Goal: Task Accomplishment & Management: Manage account settings

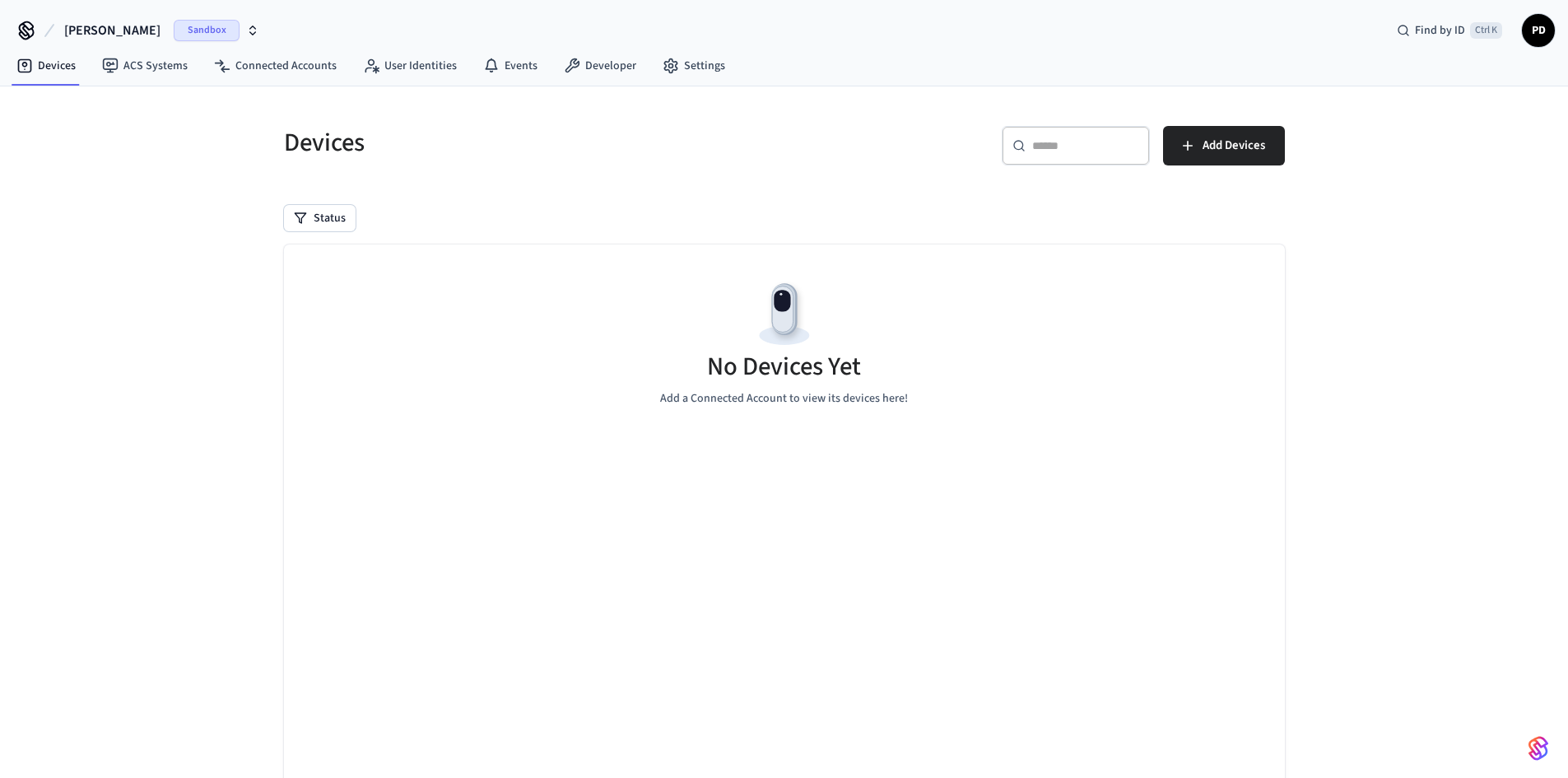
click at [174, 32] on span "Sandbox" at bounding box center [206, 30] width 65 height 22
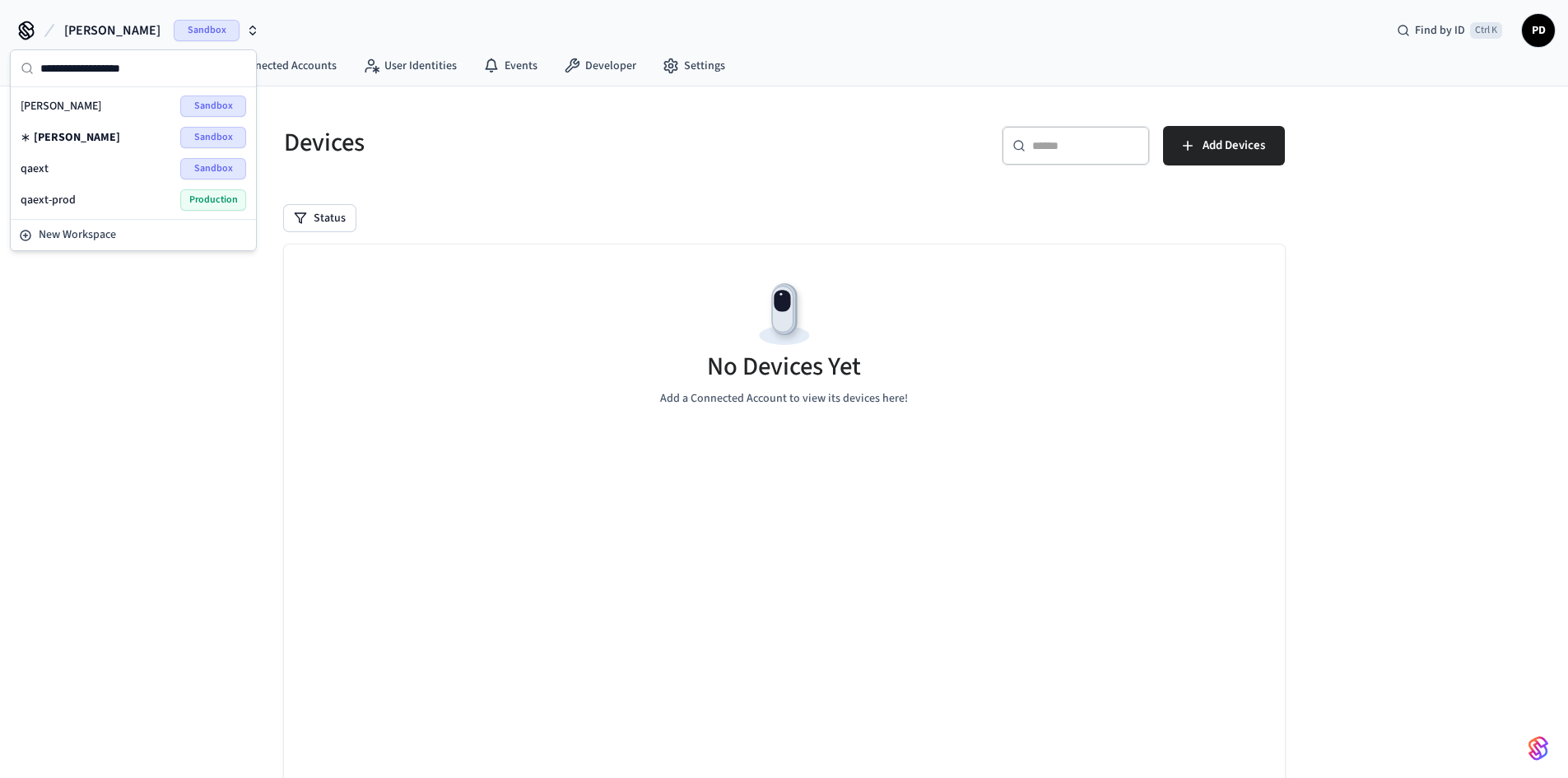
click at [160, 169] on div "qaext Sandbox" at bounding box center [134, 169] width 226 height 22
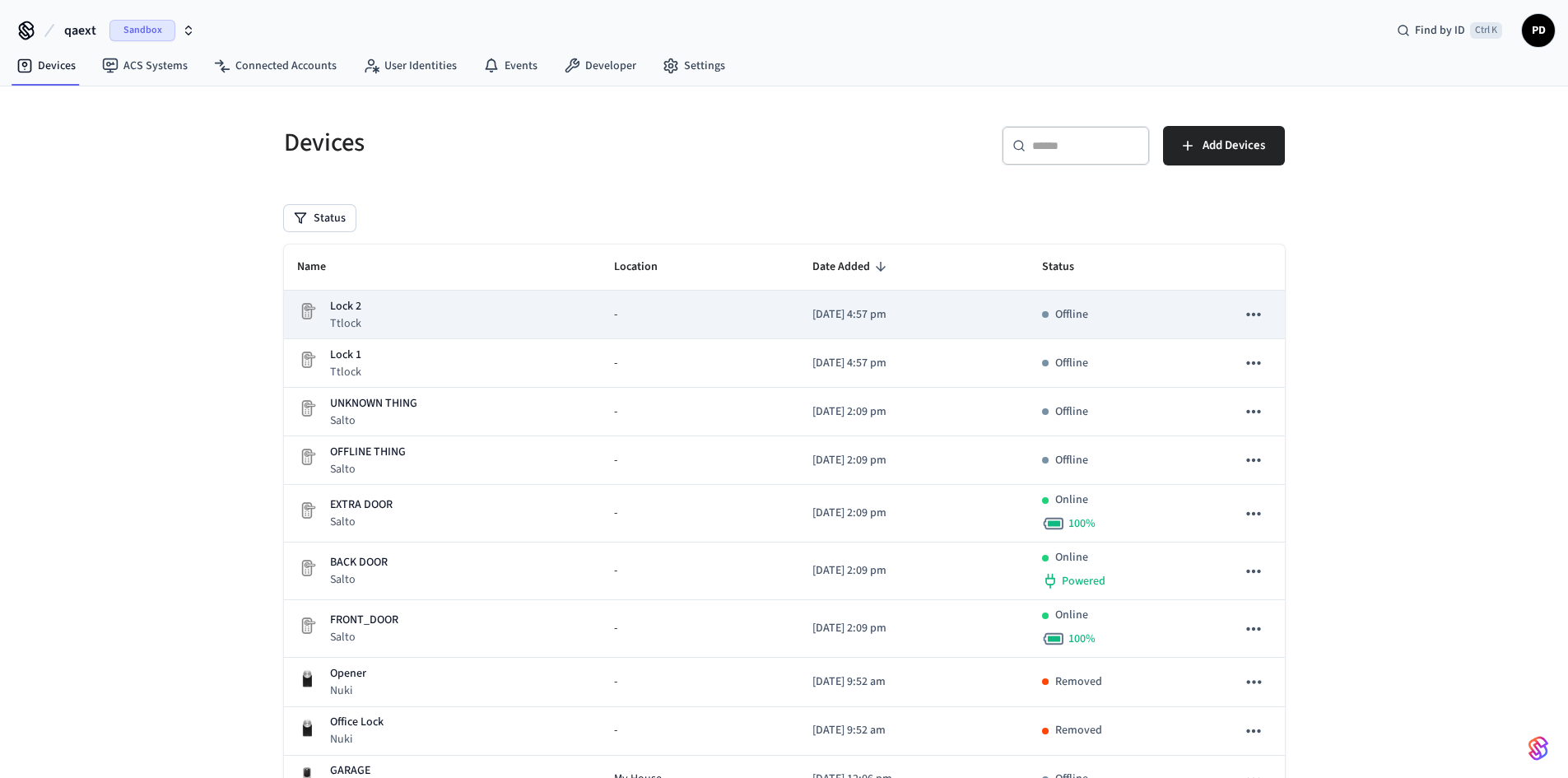
click at [1261, 318] on icon "sticky table" at bounding box center [1254, 315] width 22 height 22
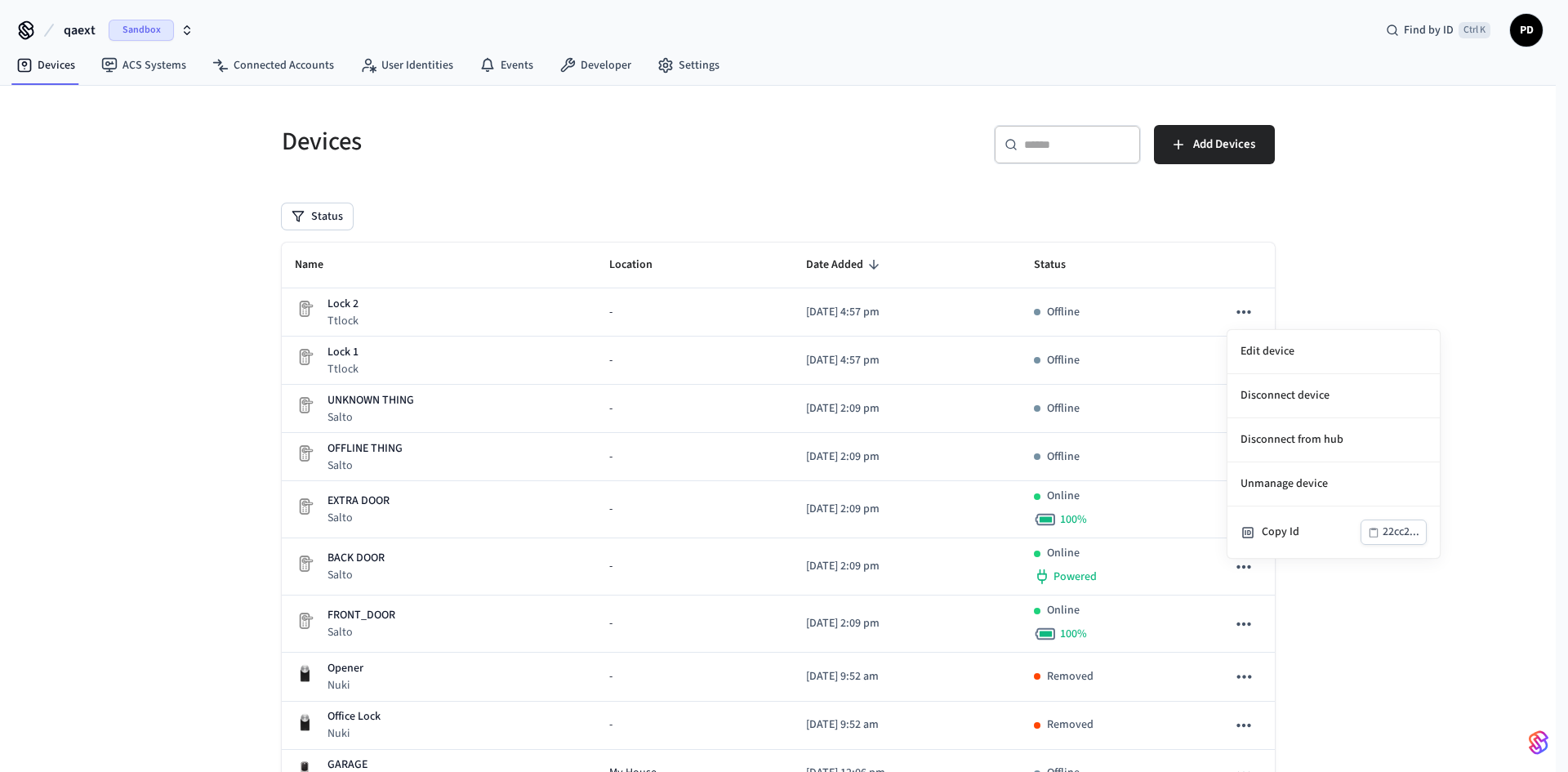
drag, startPoint x: 1308, startPoint y: 276, endPoint x: 1294, endPoint y: 288, distance: 18.4
click at [1309, 276] on div at bounding box center [784, 386] width 1568 height 772
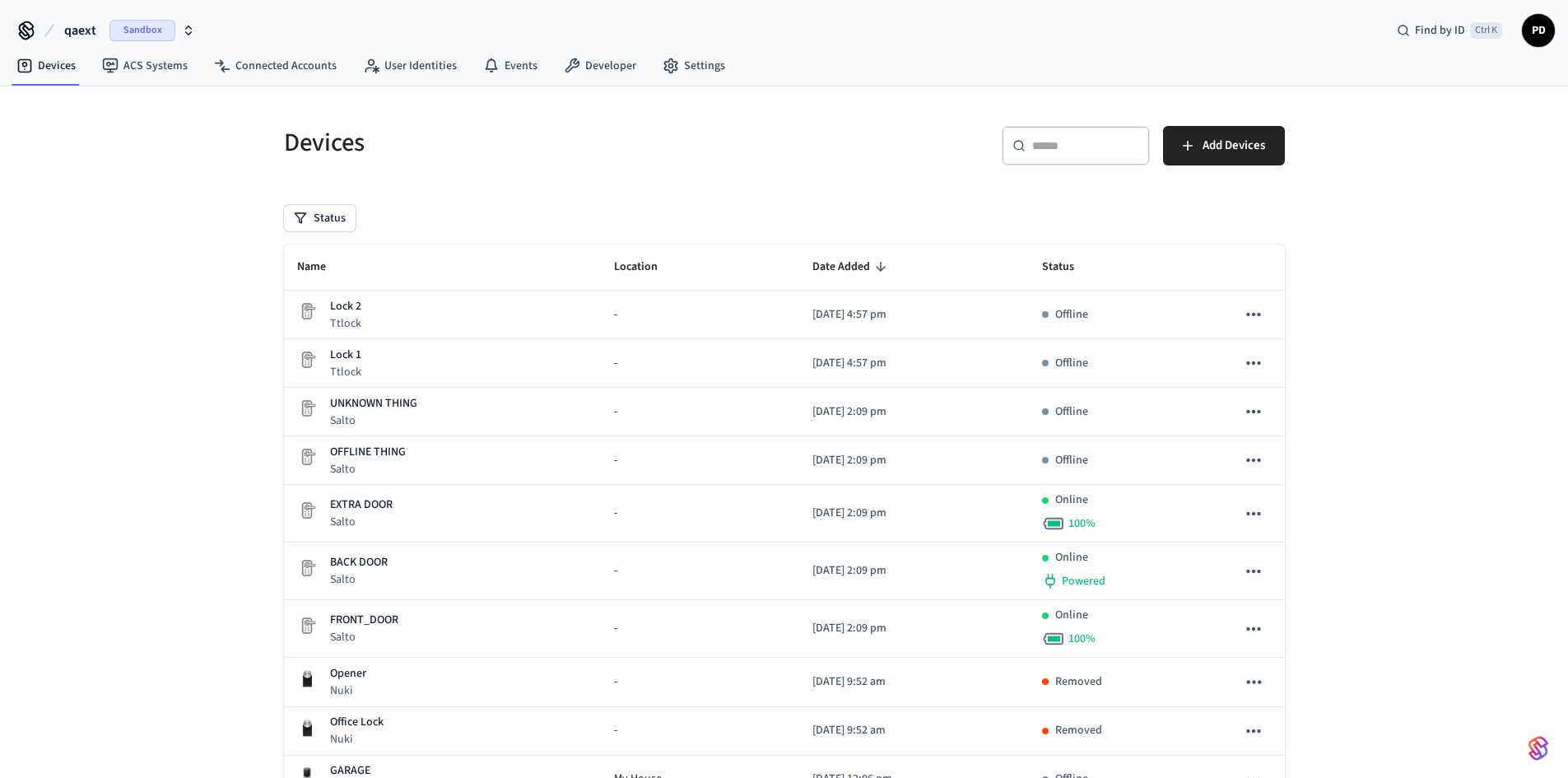
click at [829, 264] on span "Date Added" at bounding box center [852, 267] width 79 height 25
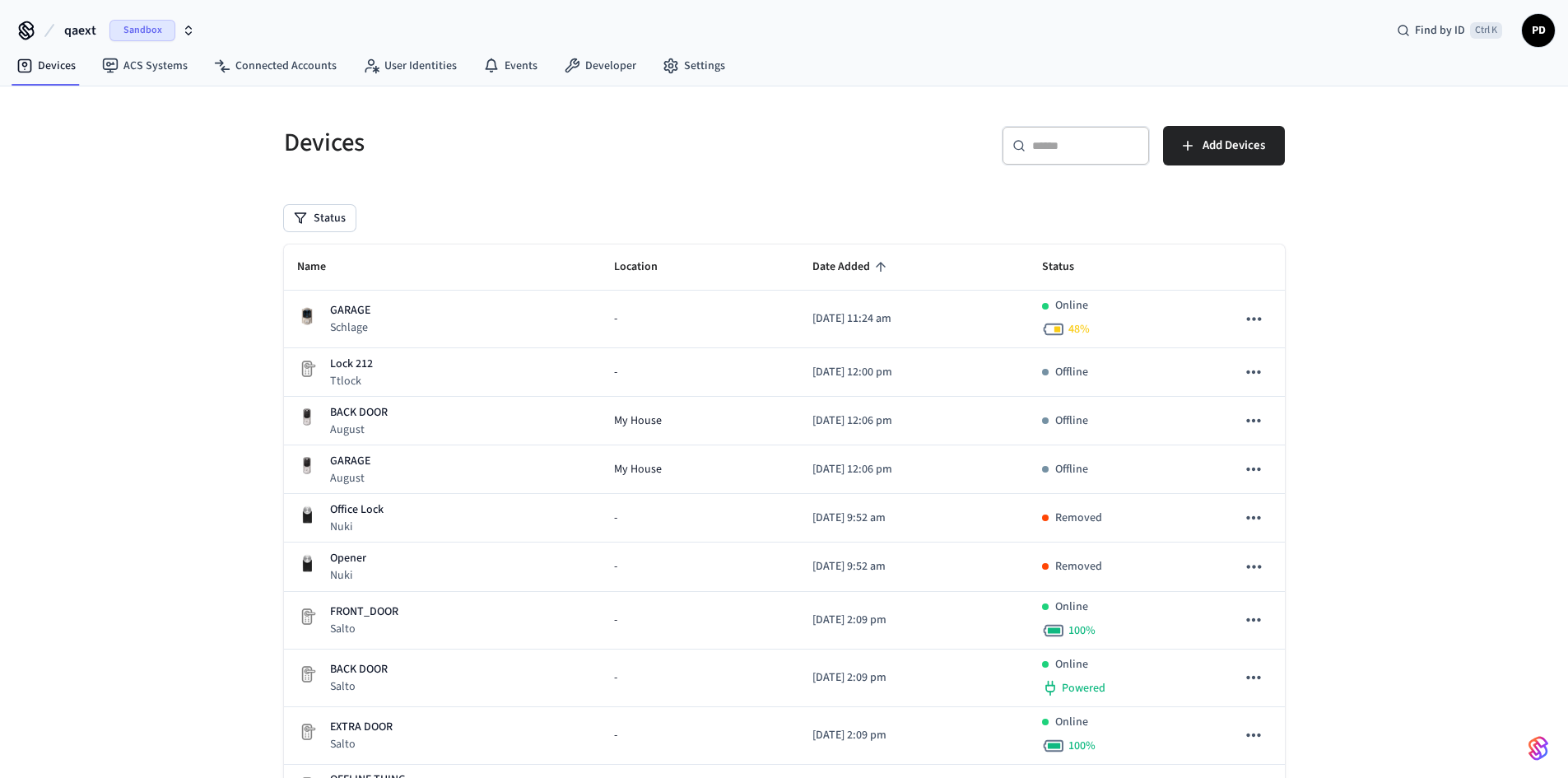
click at [831, 264] on span "Date Added" at bounding box center [852, 267] width 79 height 25
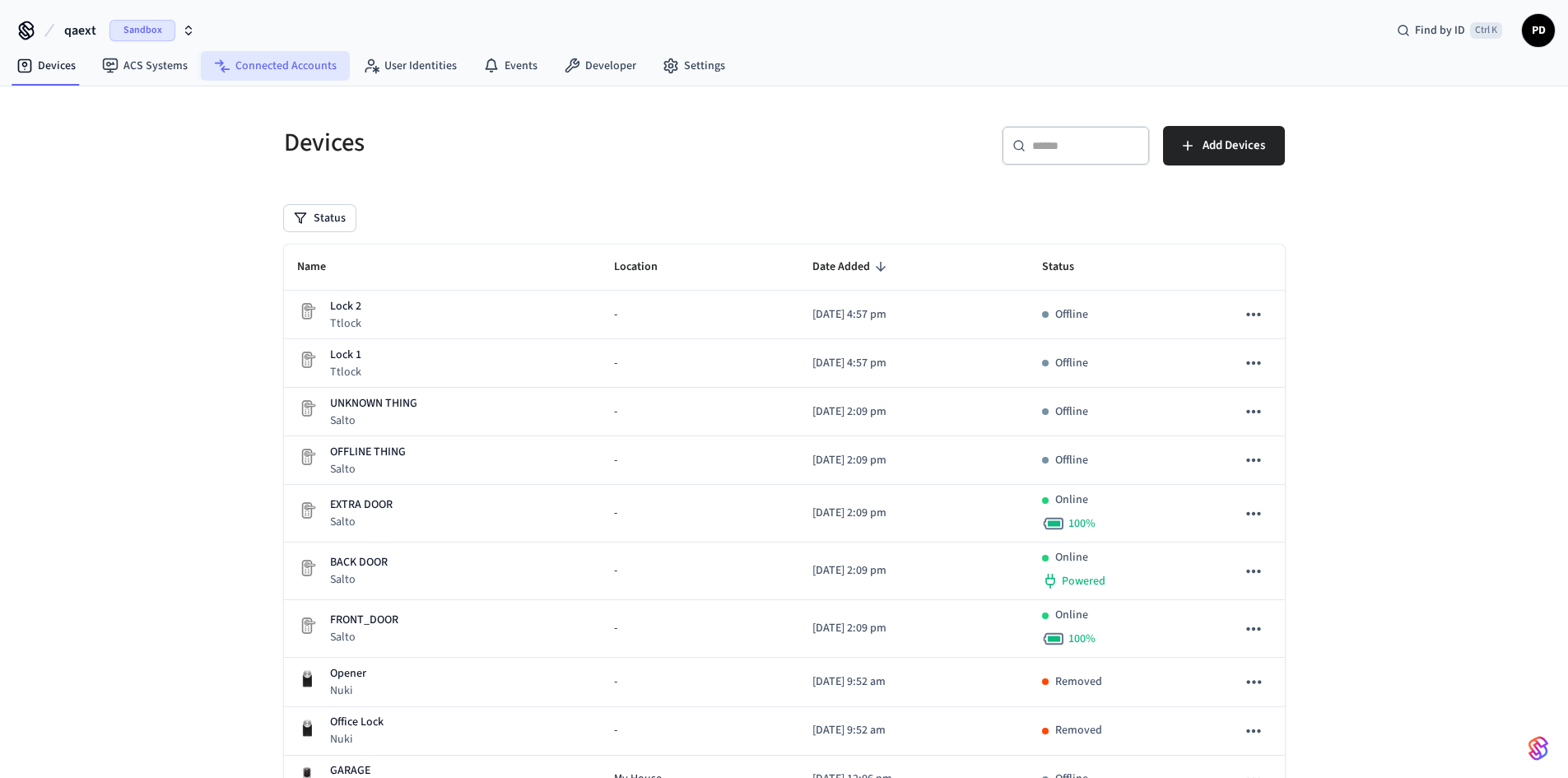
click at [271, 76] on link "Connected Accounts" at bounding box center [275, 65] width 149 height 30
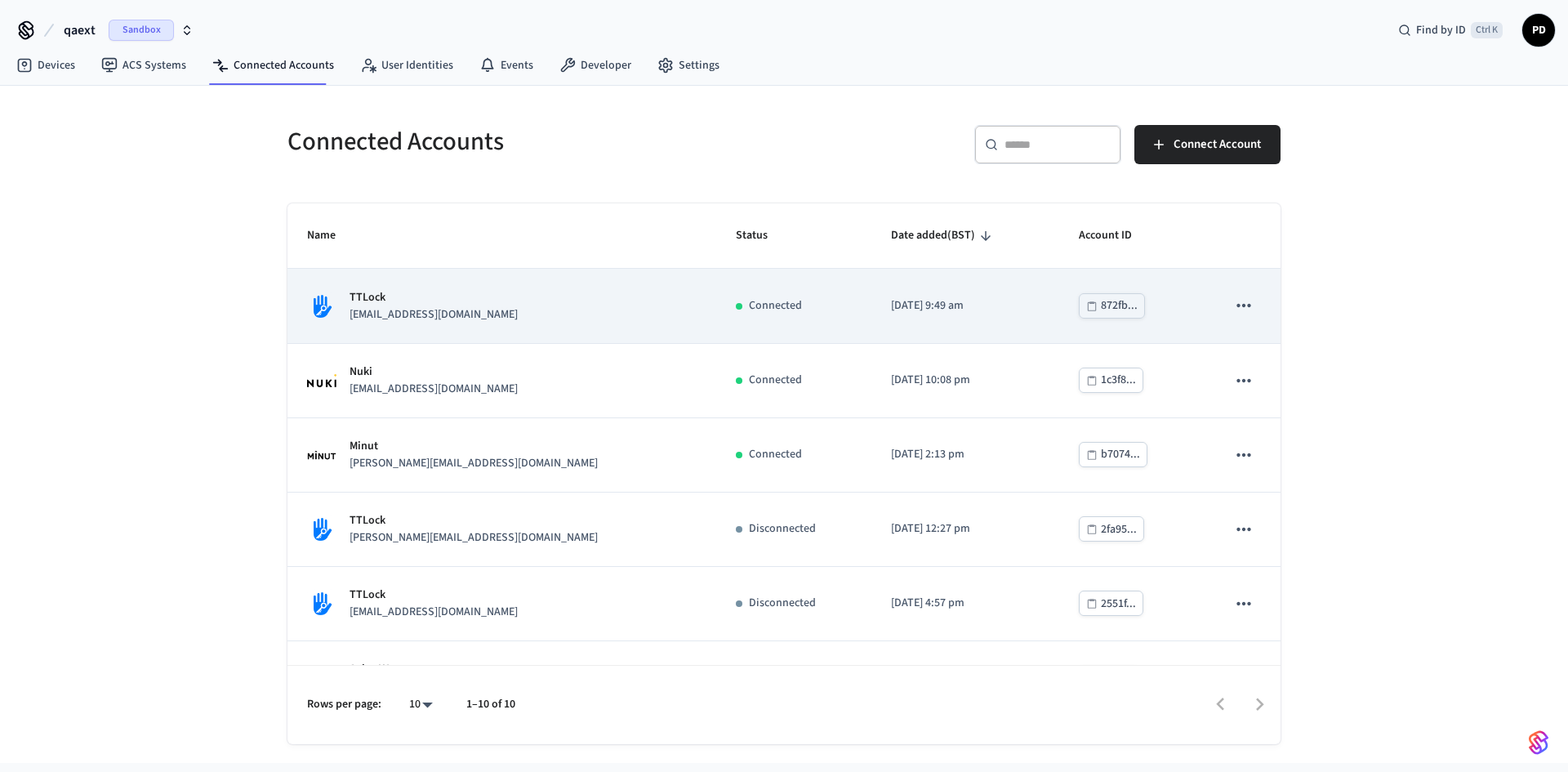
drag, startPoint x: 367, startPoint y: 300, endPoint x: 921, endPoint y: 312, distance: 554.1
click at [921, 312] on tr "TTLock [EMAIL_ADDRESS][DOMAIN_NAME] Connected [DATE] 9:49 am 872fb..." at bounding box center [783, 306] width 993 height 75
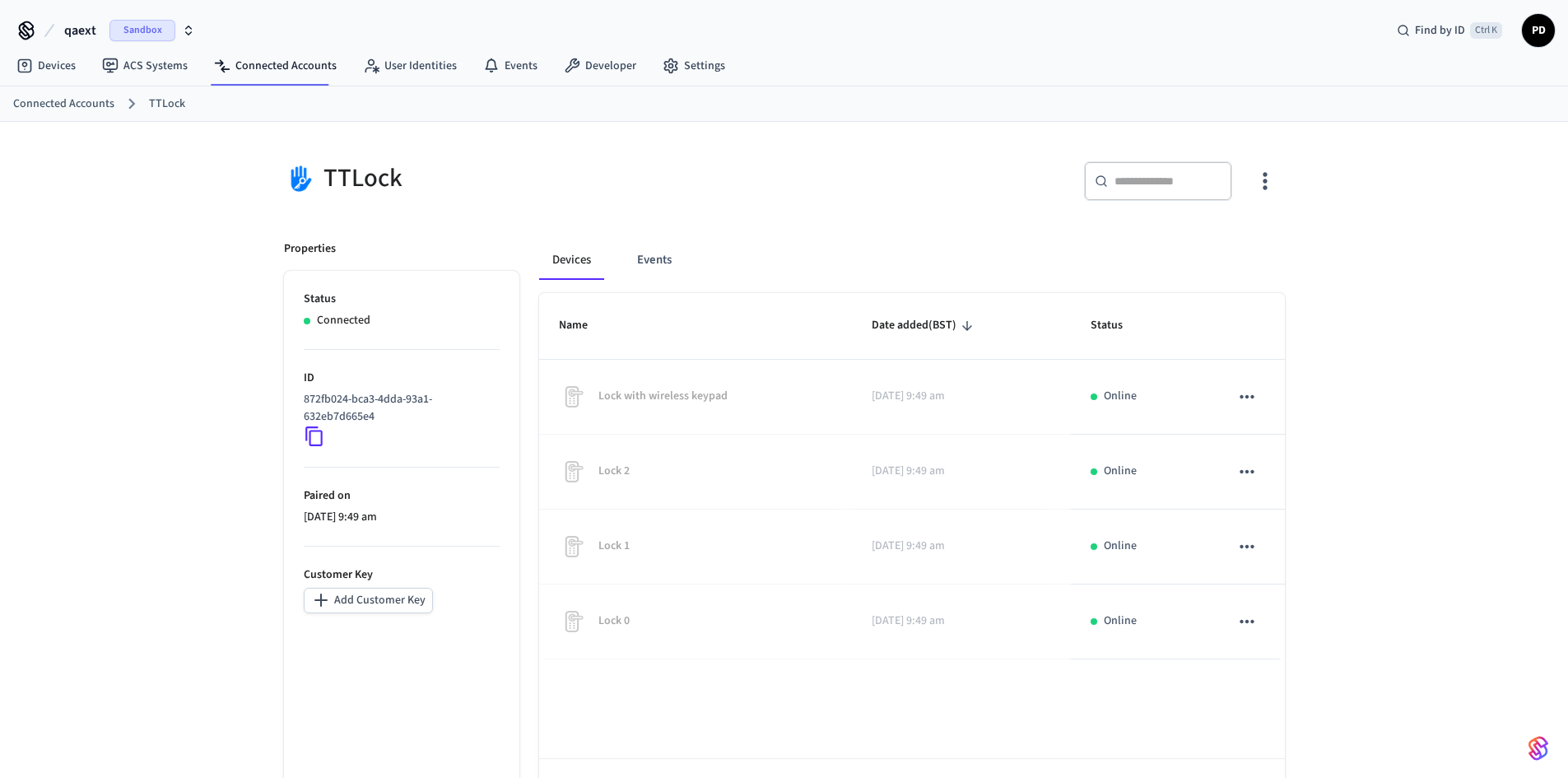
click at [317, 440] on icon at bounding box center [314, 437] width 22 height 22
click at [647, 259] on button "Events" at bounding box center [654, 260] width 61 height 39
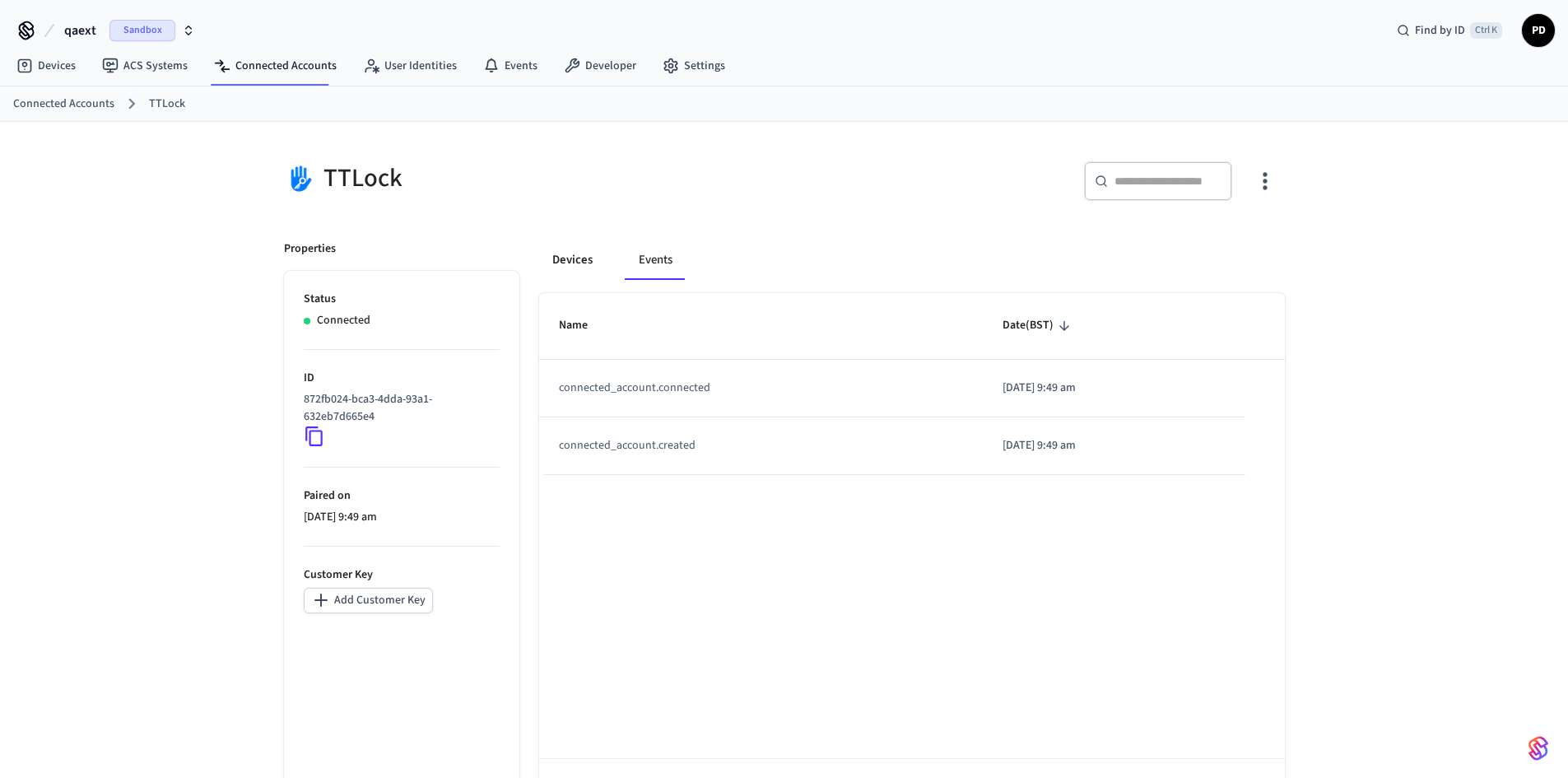
click at [590, 266] on button "Devices" at bounding box center [573, 260] width 66 height 39
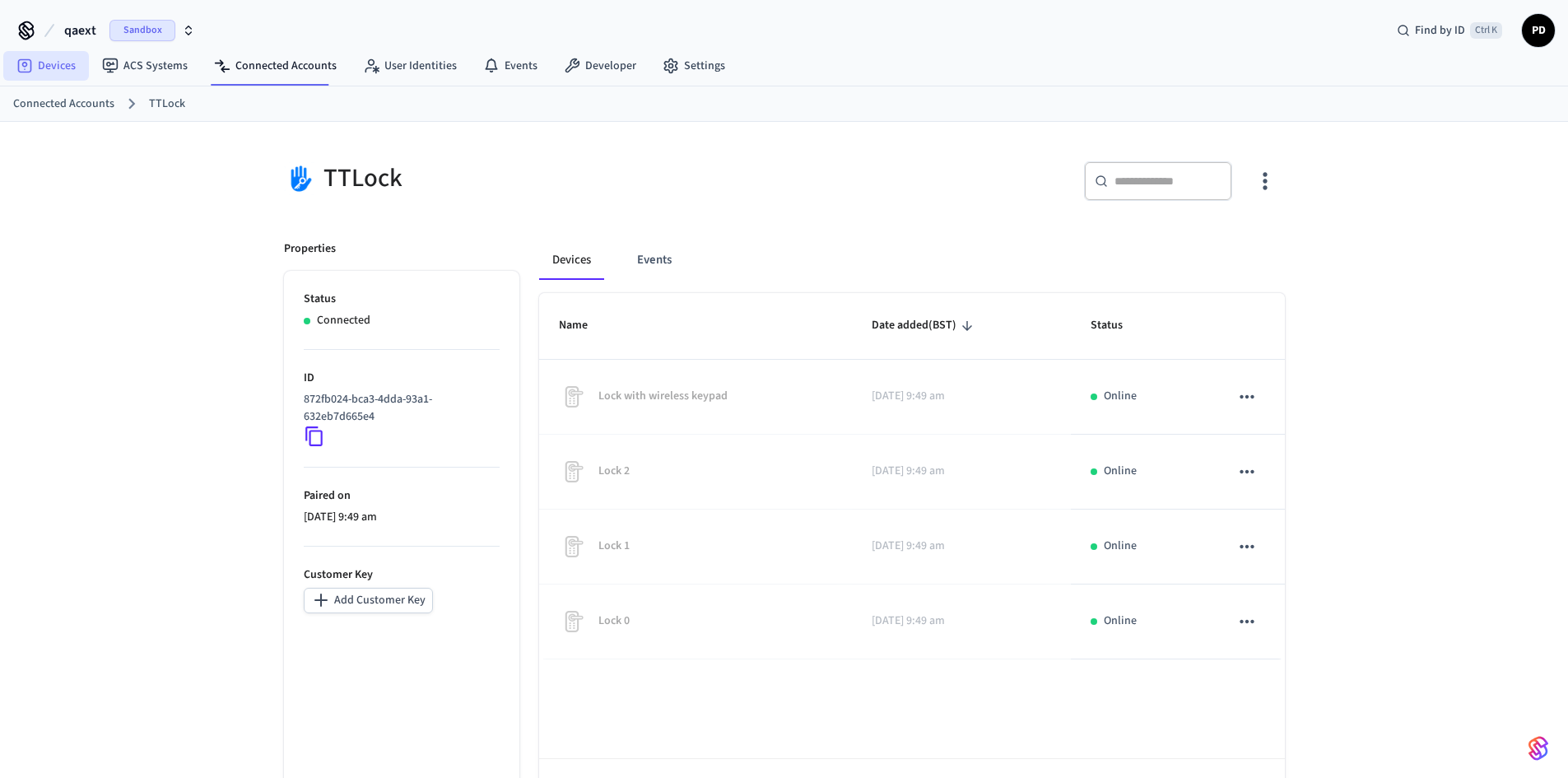
click at [38, 64] on link "Devices" at bounding box center [47, 65] width 86 height 30
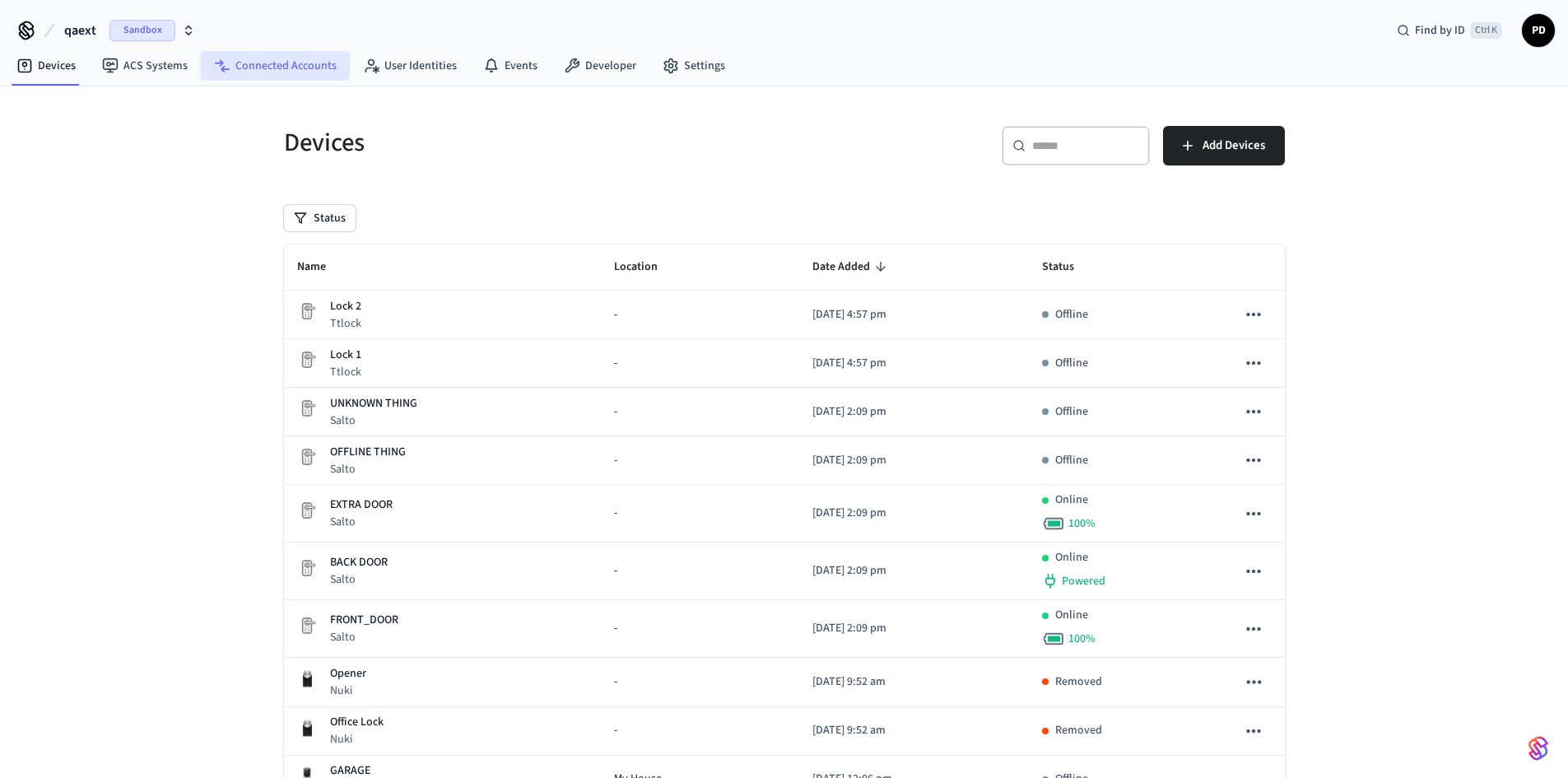
click at [238, 75] on link "Connected Accounts" at bounding box center [275, 65] width 149 height 30
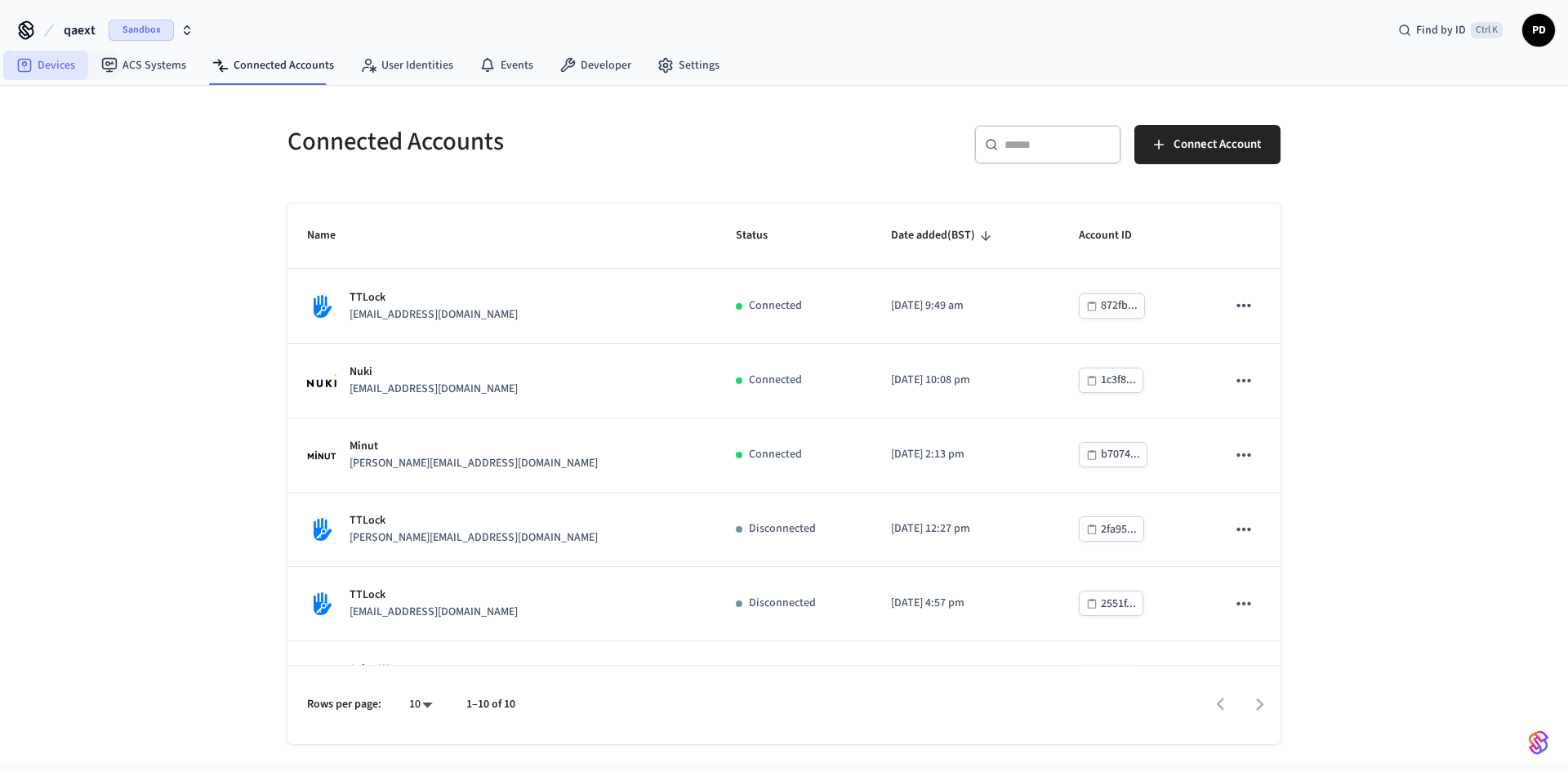
click at [66, 68] on link "Devices" at bounding box center [46, 65] width 85 height 29
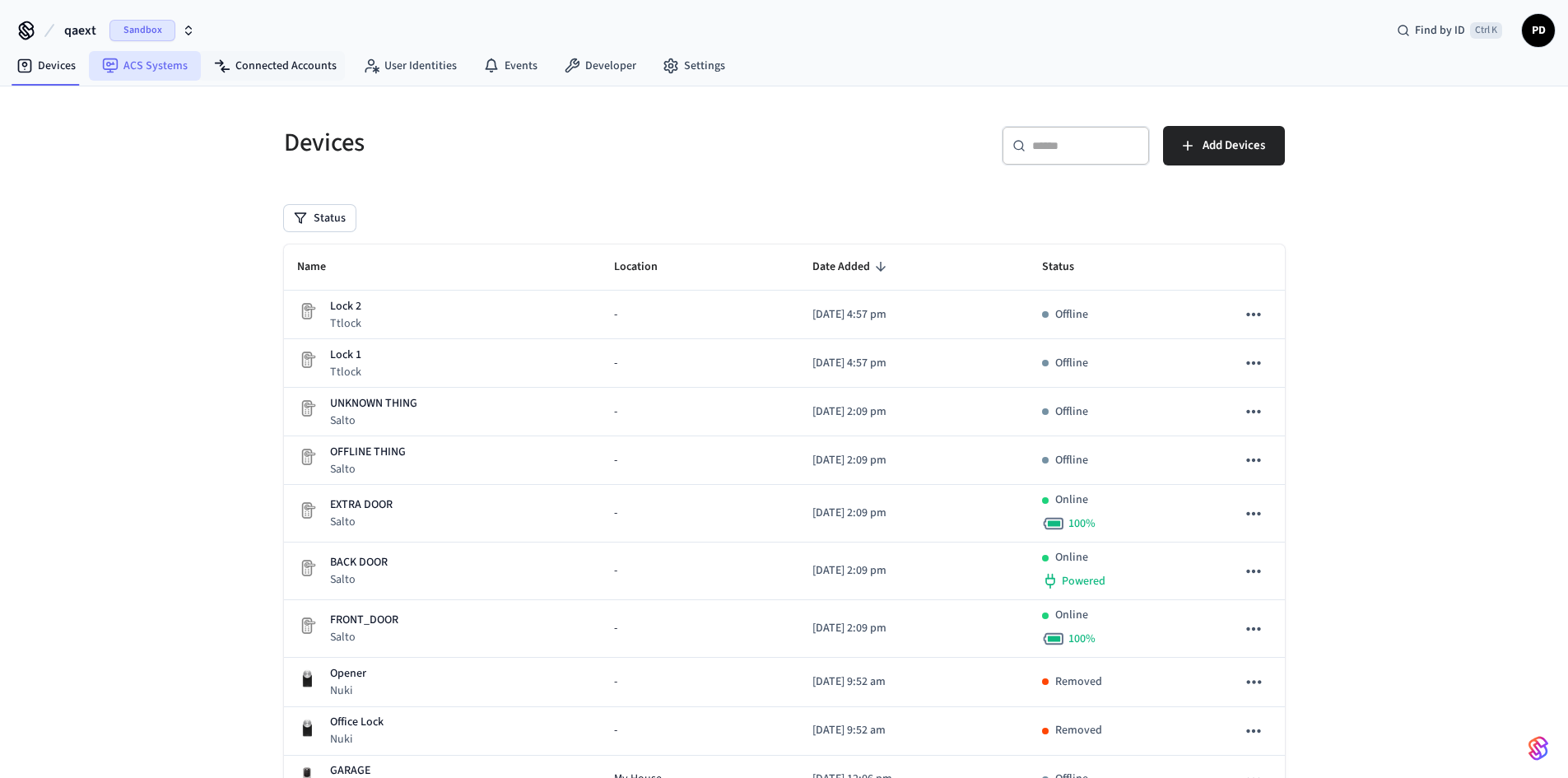
drag, startPoint x: 266, startPoint y: 65, endPoint x: 196, endPoint y: 73, distance: 70.5
click at [266, 65] on link "Connected Accounts" at bounding box center [275, 65] width 149 height 30
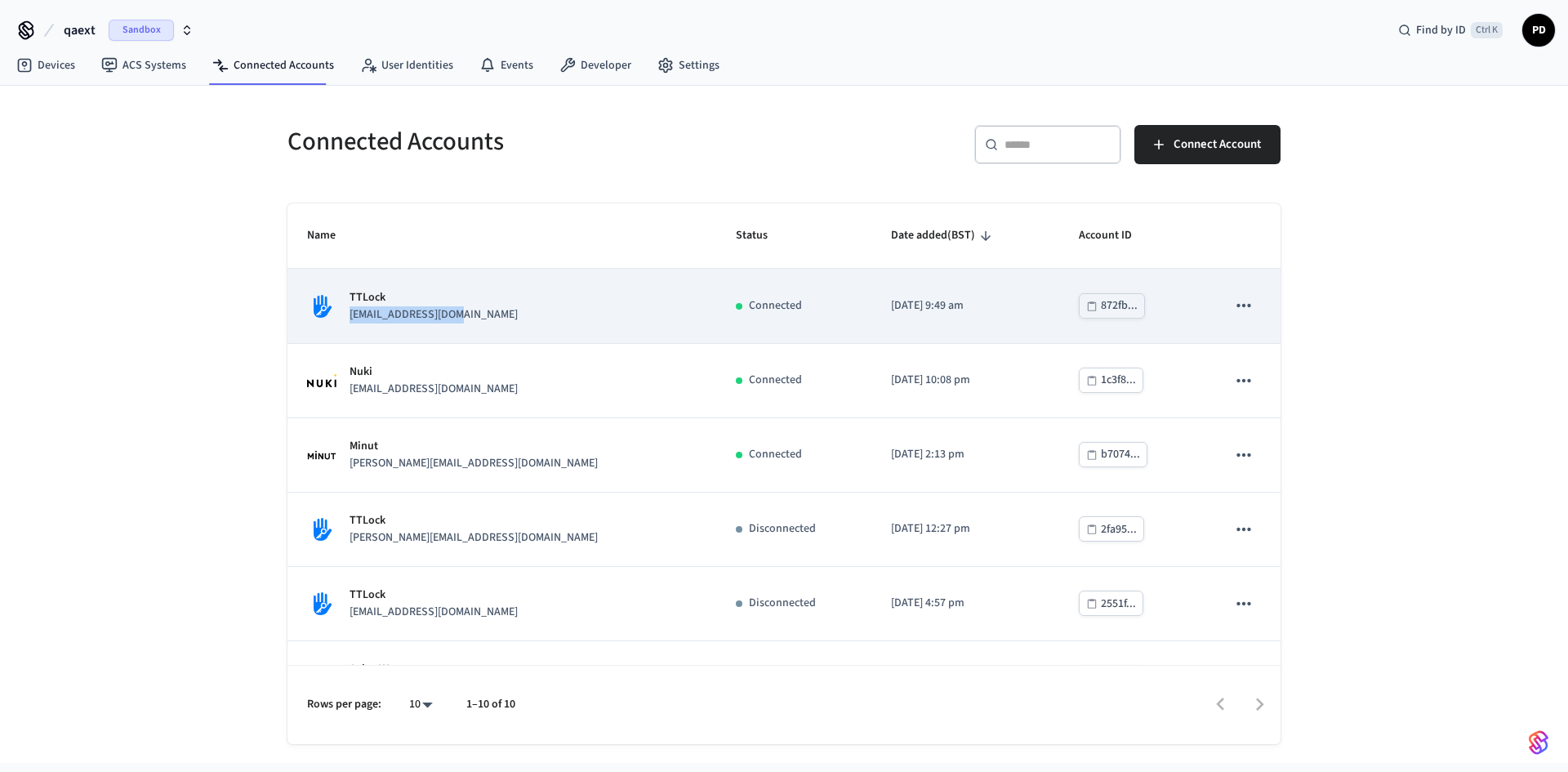
drag, startPoint x: 350, startPoint y: 317, endPoint x: 473, endPoint y: 313, distance: 123.1
click at [473, 313] on div "TTLock [EMAIL_ADDRESS][DOMAIN_NAME]" at bounding box center [501, 306] width 389 height 35
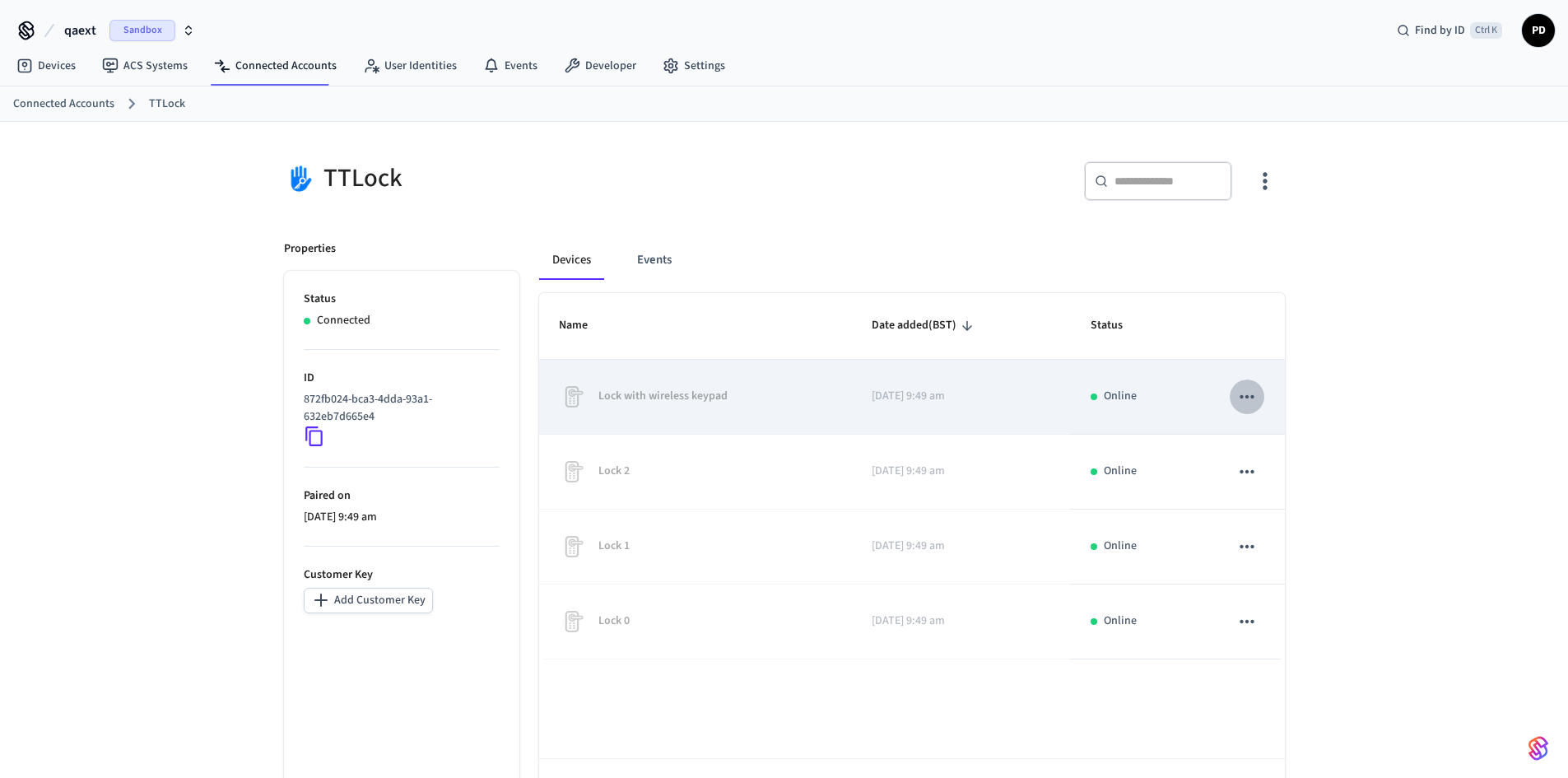
click at [1238, 402] on icon "sticky table" at bounding box center [1247, 397] width 22 height 22
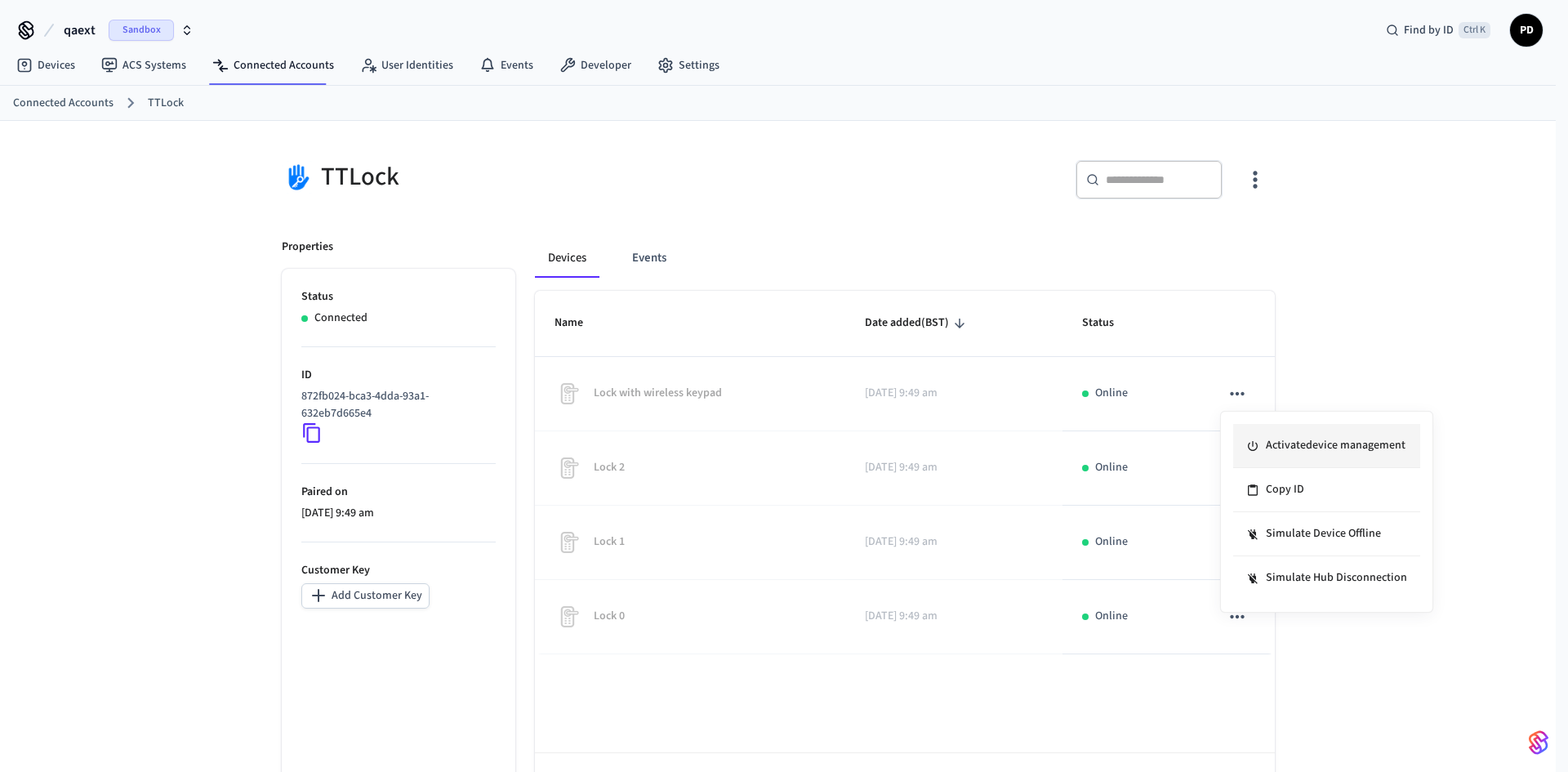
click at [1294, 448] on li "Activate device management" at bounding box center [1326, 446] width 187 height 44
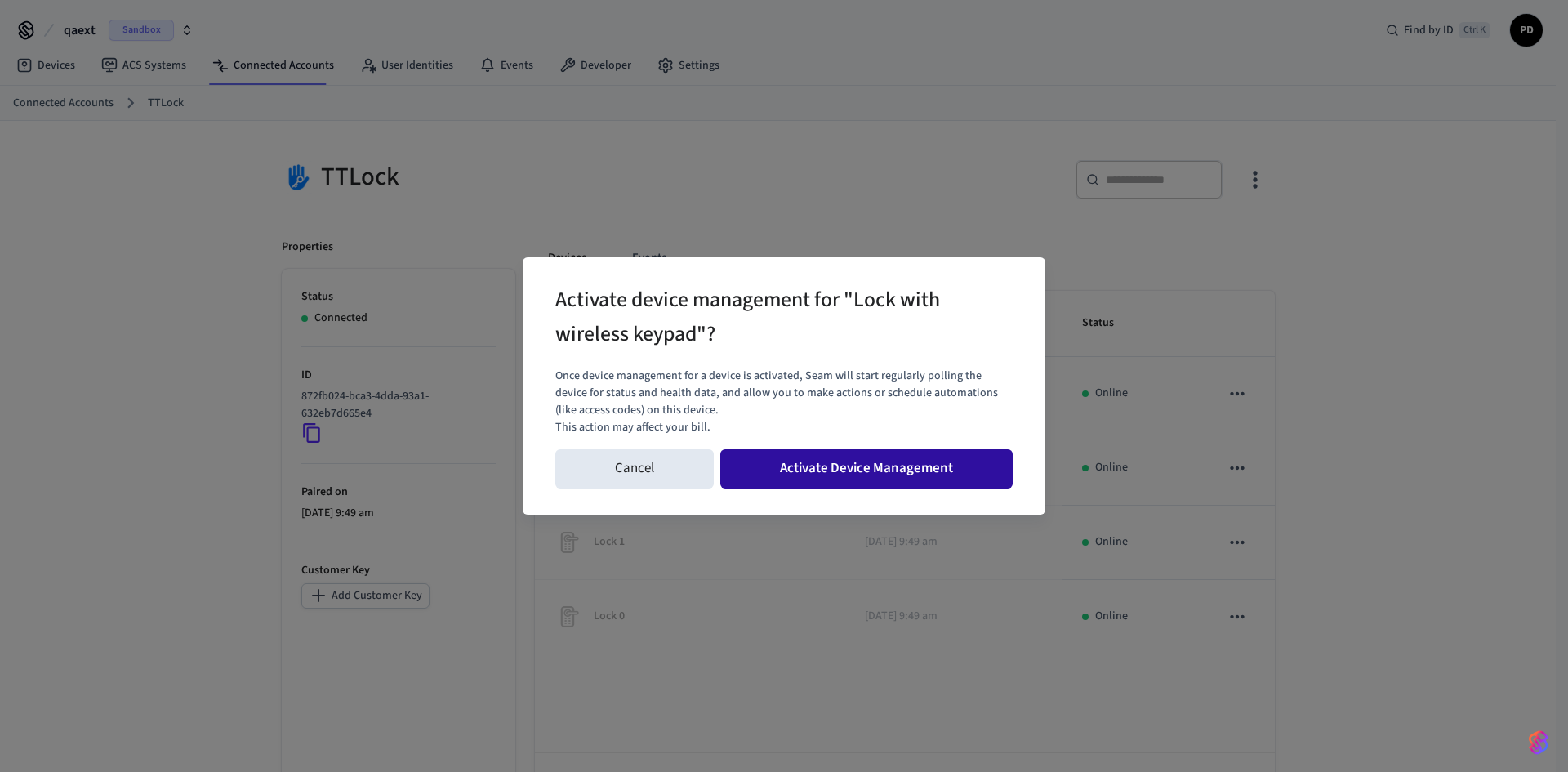
click at [872, 462] on button "Activate Device Management" at bounding box center [866, 469] width 292 height 39
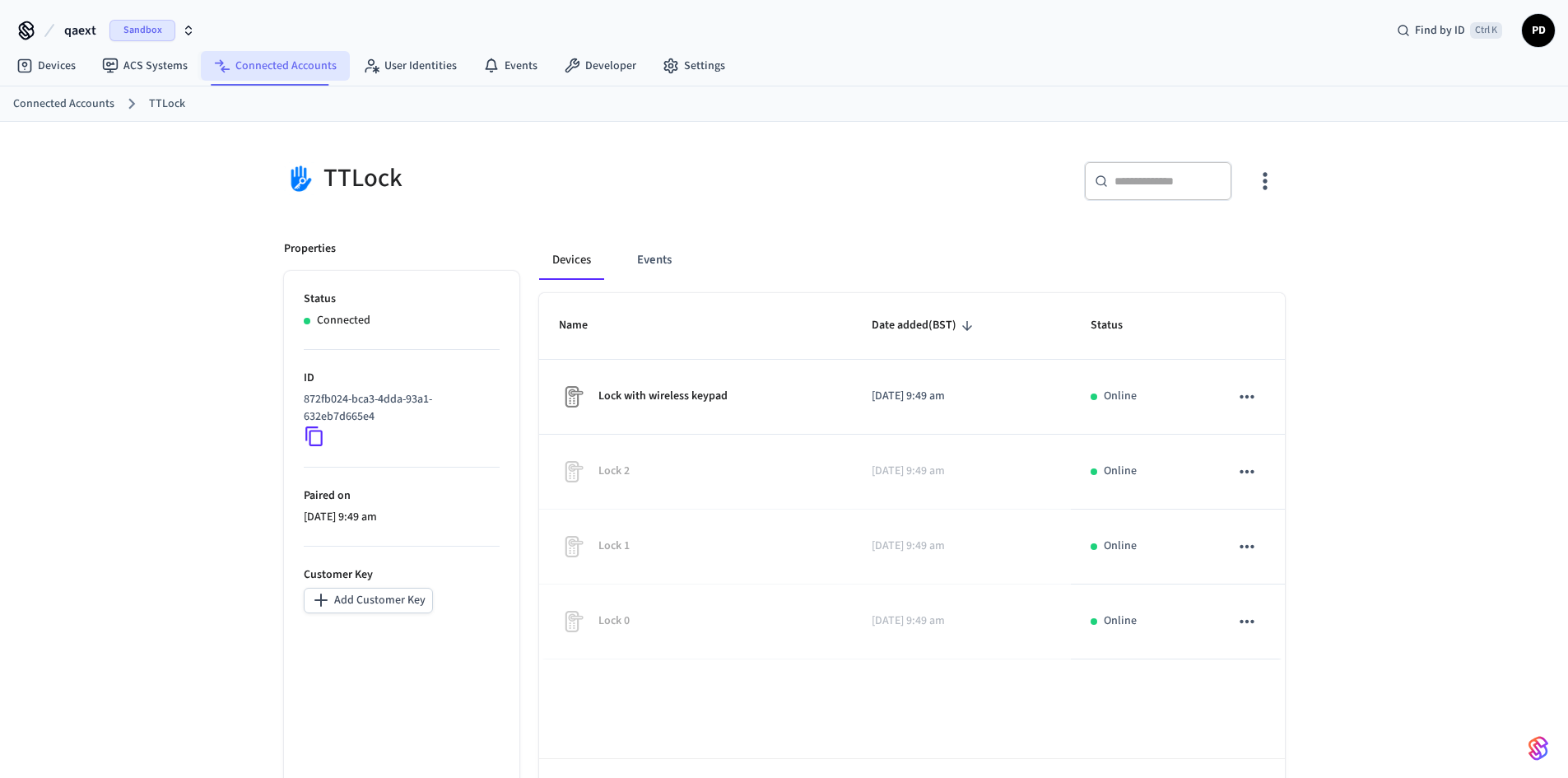
click at [237, 59] on link "Connected Accounts" at bounding box center [275, 65] width 149 height 30
